Goal: Navigation & Orientation: Find specific page/section

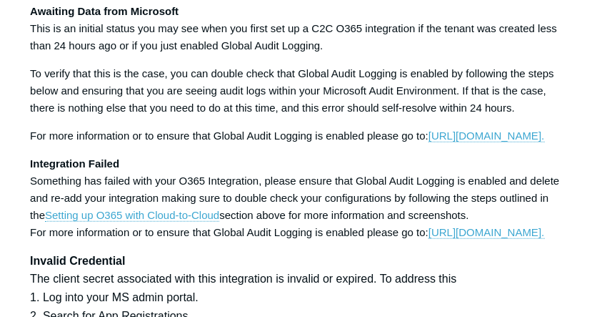
scroll to position [4049, 0]
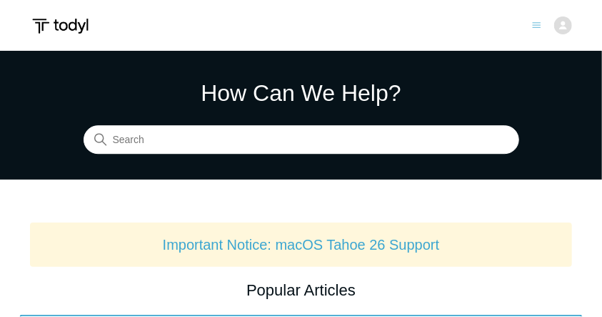
click at [554, 24] on div "Submit a Request Management Portal University Community Knowledge Base Isai Sal…" at bounding box center [552, 25] width 40 height 18
click at [543, 26] on div "Submit a Request Management Portal University Community Knowledge Base Isai Sal…" at bounding box center [552, 25] width 40 height 18
click at [539, 26] on icon "Toggle navigation menu" at bounding box center [536, 25] width 9 height 9
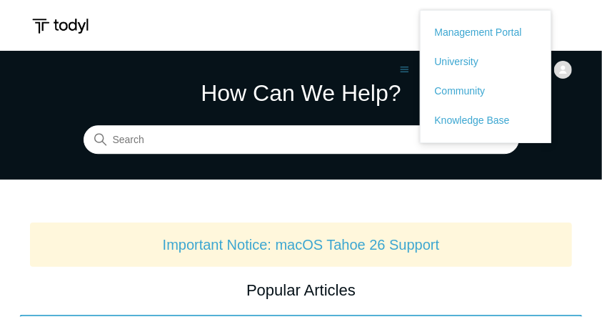
click at [562, 24] on div "Submit a Request Management Portal University Community Knowledge Base Isai Sal…" at bounding box center [486, 25] width 172 height 133
click at [577, 38] on header "Submit a Request Management Portal University Community Knowledge Base Isai Sal…" at bounding box center [301, 25] width 602 height 51
click at [388, 24] on header "Submit a Request Management Portal University Community Knowledge Base Isai Sal…" at bounding box center [301, 25] width 602 height 51
click at [399, 65] on section "How Can We Help? Search" at bounding box center [301, 115] width 602 height 129
click at [409, 68] on icon "Toggle navigation menu" at bounding box center [404, 69] width 9 height 9
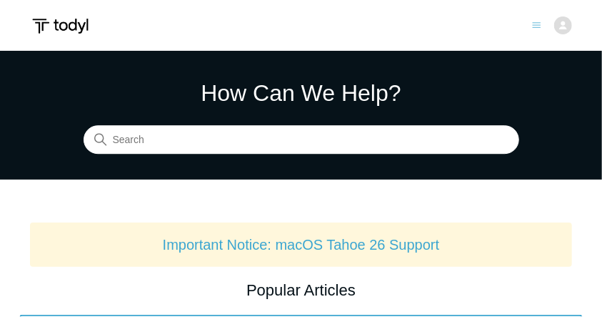
click at [566, 22] on img at bounding box center [563, 25] width 18 height 18
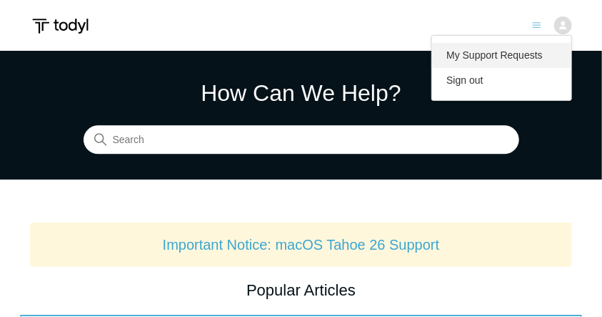
click at [528, 46] on link "My Support Requests" at bounding box center [501, 55] width 139 height 25
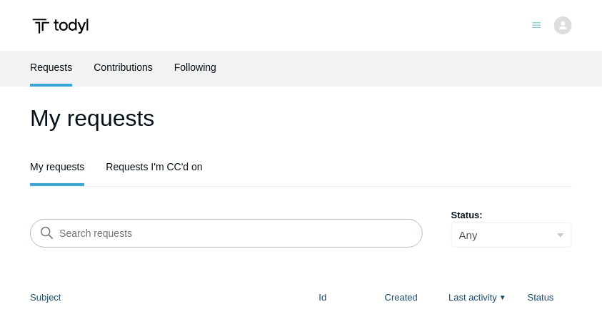
click at [154, 58] on ul "Requests Contributions Following" at bounding box center [301, 69] width 542 height 36
click at [536, 24] on icon "Toggle navigation menu" at bounding box center [536, 25] width 9 height 9
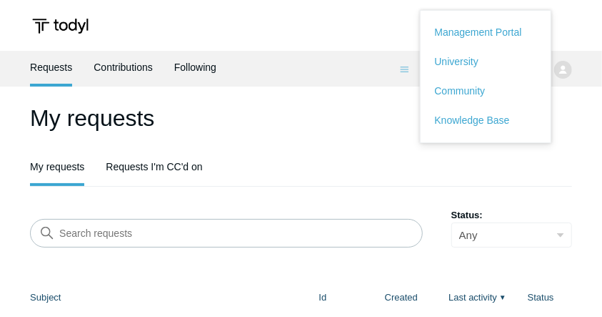
click at [574, 72] on div "Requests Contributions Following" at bounding box center [301, 69] width 602 height 36
click at [567, 69] on ul "Requests Contributions Following" at bounding box center [301, 69] width 542 height 36
click at [390, 102] on h1 "My requests" at bounding box center [301, 118] width 542 height 34
click at [400, 69] on ul "Requests Contributions Following" at bounding box center [301, 69] width 542 height 36
click at [403, 69] on ul "Requests Contributions Following" at bounding box center [301, 69] width 542 height 36
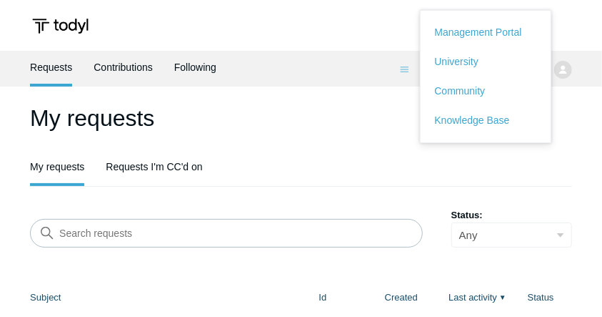
click at [404, 69] on ul "Requests Contributions Following" at bounding box center [301, 69] width 542 height 36
click at [404, 76] on ul "Requests Contributions Following" at bounding box center [301, 69] width 542 height 36
click at [365, 186] on div "My requests My requests Requests I'm CC'd on Search requests Status: Any Open A…" at bounding box center [301, 286] width 602 height 370
click at [572, 67] on ul "Requests Contributions Following" at bounding box center [301, 69] width 542 height 36
click at [569, 68] on ul "Requests Contributions Following" at bounding box center [301, 69] width 542 height 36
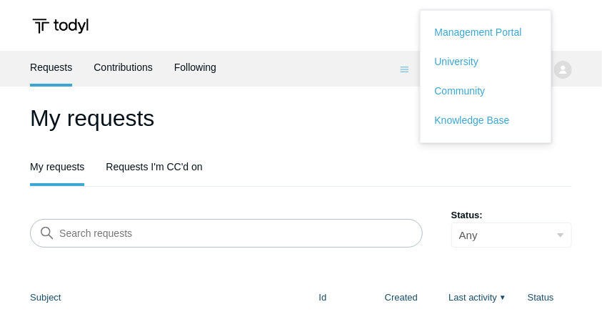
click at [561, 70] on ul "Requests Contributions Following" at bounding box center [301, 69] width 542 height 36
click at [405, 71] on ul "Requests Contributions Following" at bounding box center [301, 69] width 542 height 36
click at [402, 67] on ul "Requests Contributions Following" at bounding box center [301, 69] width 542 height 36
drag, startPoint x: 404, startPoint y: 77, endPoint x: 403, endPoint y: 104, distance: 27.2
click at [404, 84] on ul "Requests Contributions Following" at bounding box center [301, 69] width 542 height 36
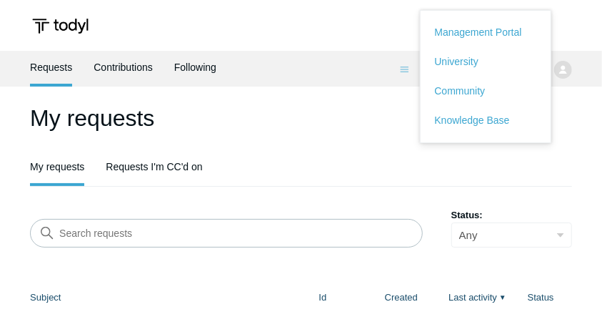
click at [402, 112] on h1 "My requests" at bounding box center [301, 118] width 542 height 34
click at [139, 171] on link "Requests I'm CC'd on" at bounding box center [154, 165] width 96 height 30
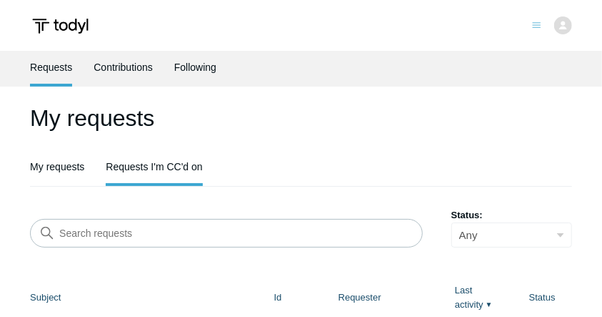
click at [560, 21] on img at bounding box center [563, 25] width 18 height 18
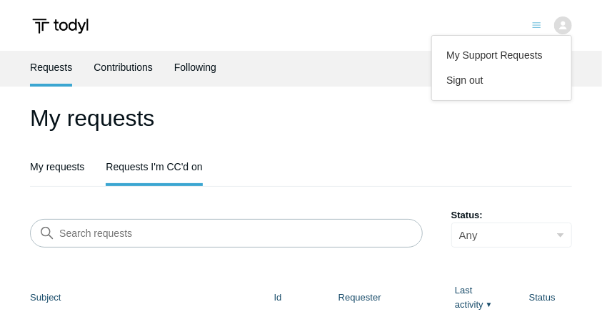
click at [532, 27] on icon "Toggle navigation menu" at bounding box center [536, 25] width 9 height 9
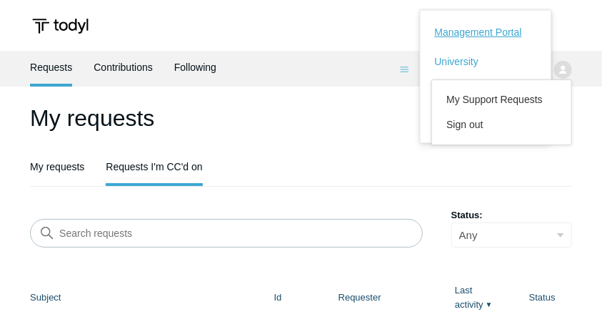
click at [498, 36] on link "Management Portal" at bounding box center [485, 32] width 101 height 15
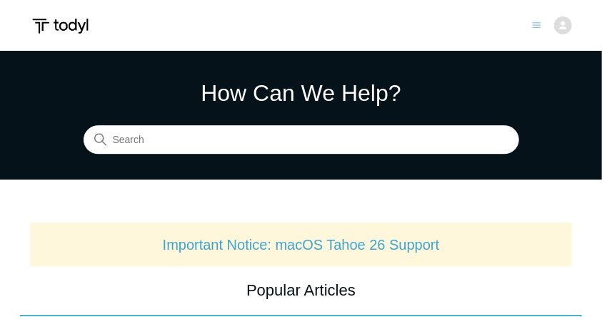
click at [548, 23] on div "Submit a Request Management Portal University Community Knowledge Base [PERSON_…" at bounding box center [552, 25] width 40 height 18
click at [544, 22] on div "Submit a Request Management Portal University Community Knowledge Base [PERSON_…" at bounding box center [552, 25] width 40 height 18
click at [539, 23] on icon "Toggle navigation menu" at bounding box center [537, 25] width 8 height 5
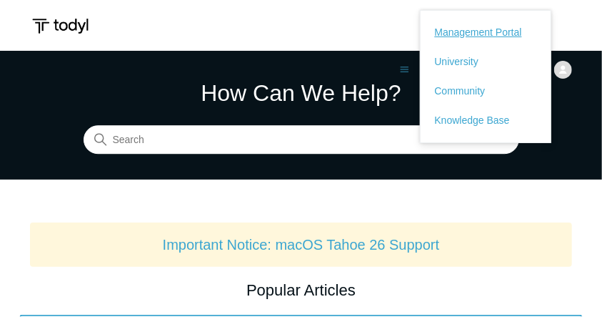
click at [533, 27] on link "Management Portal" at bounding box center [485, 32] width 101 height 15
click at [565, 71] on img at bounding box center [563, 70] width 18 height 18
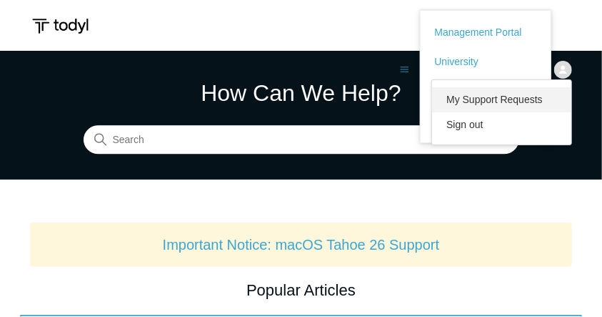
click at [516, 101] on link "My Support Requests" at bounding box center [501, 99] width 139 height 25
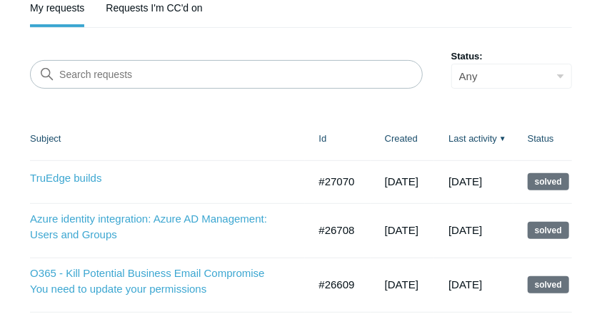
scroll to position [274, 0]
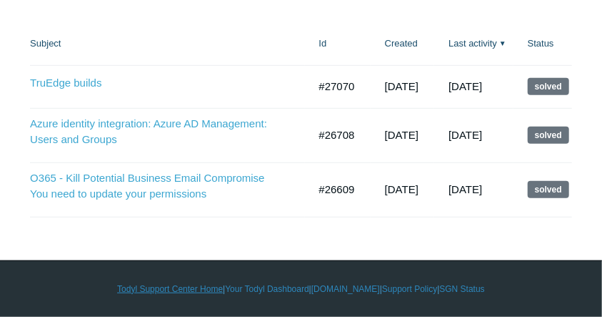
click at [188, 287] on link "Todyl Support Center Home" at bounding box center [170, 288] width 106 height 13
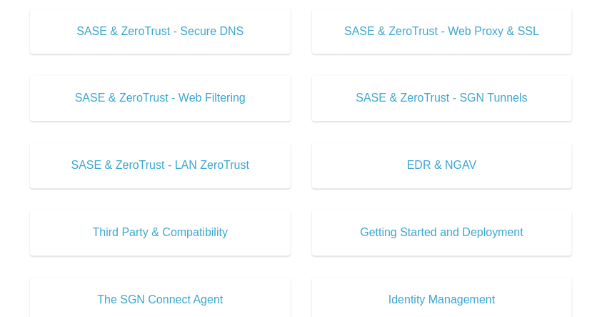
scroll to position [1000, 0]
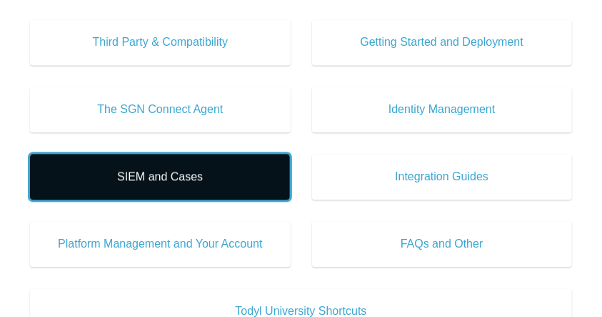
click at [229, 179] on span "SIEM and Cases" at bounding box center [159, 176] width 217 height 17
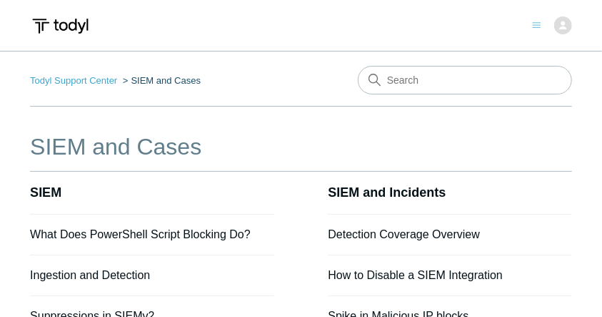
click at [539, 24] on icon "Toggle navigation menu" at bounding box center [536, 25] width 9 height 9
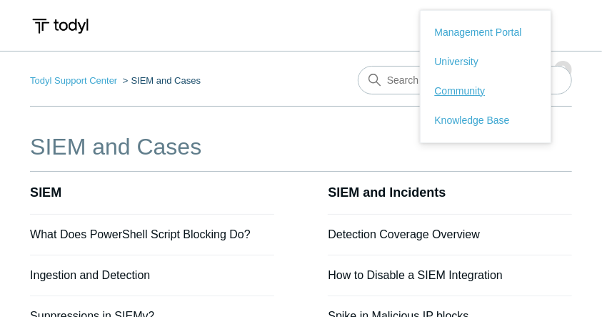
click at [449, 86] on link "Community" at bounding box center [485, 91] width 101 height 15
